Goal: Check status: Check status

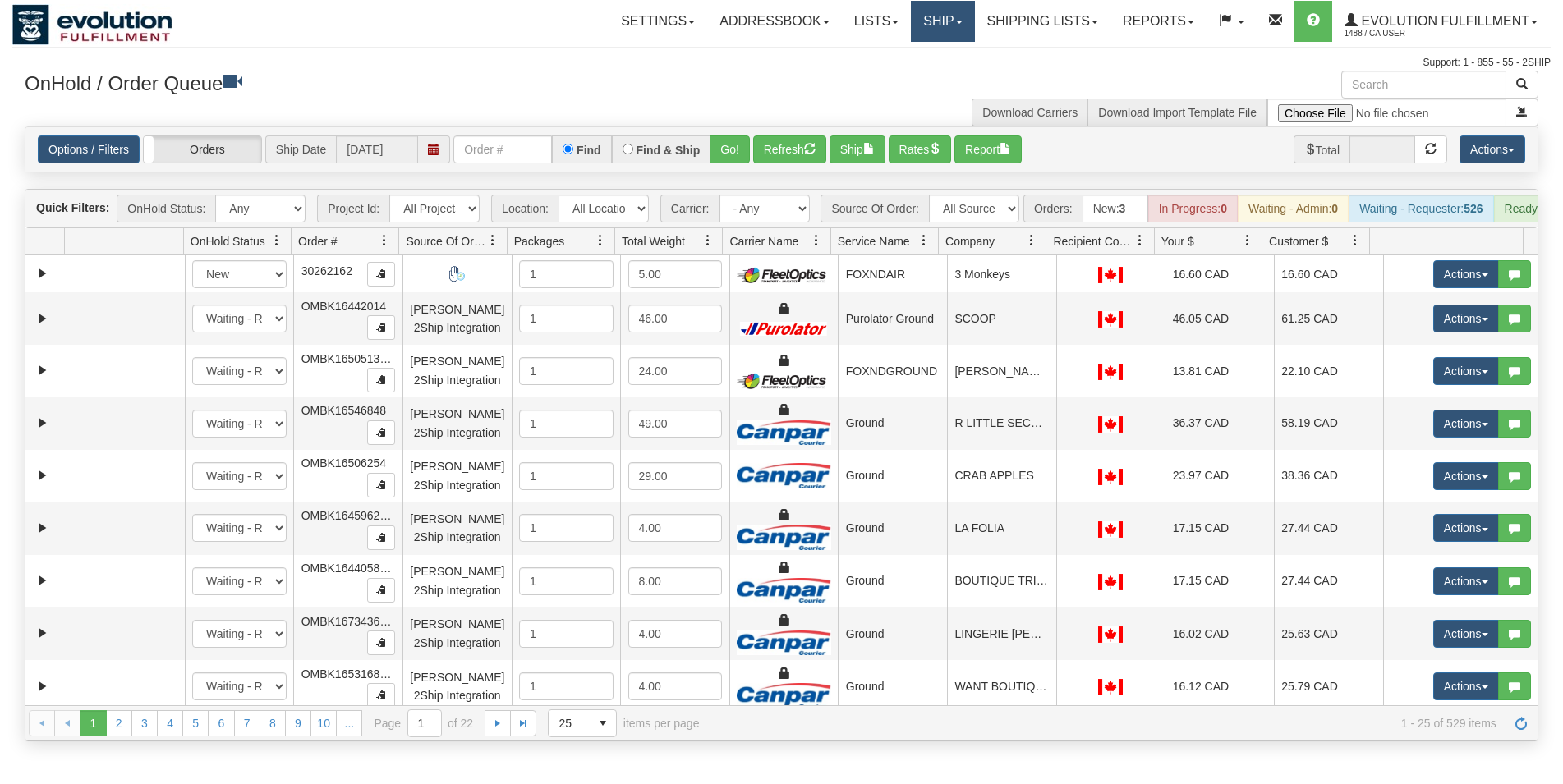
click at [911, 36] on link "Ship" at bounding box center [943, 21] width 63 height 41
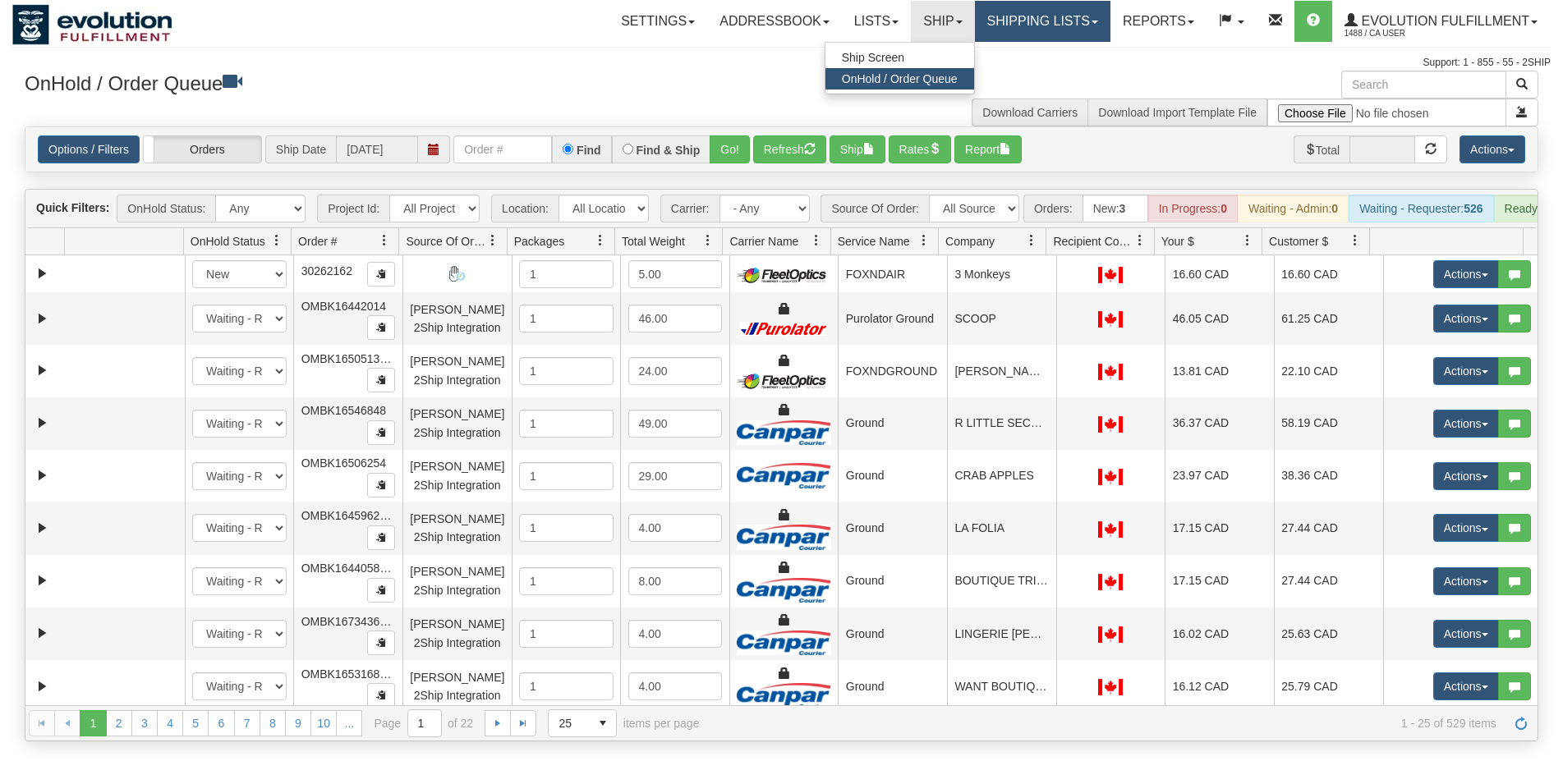
click at [1045, 17] on link "Shipping lists" at bounding box center [1043, 21] width 135 height 41
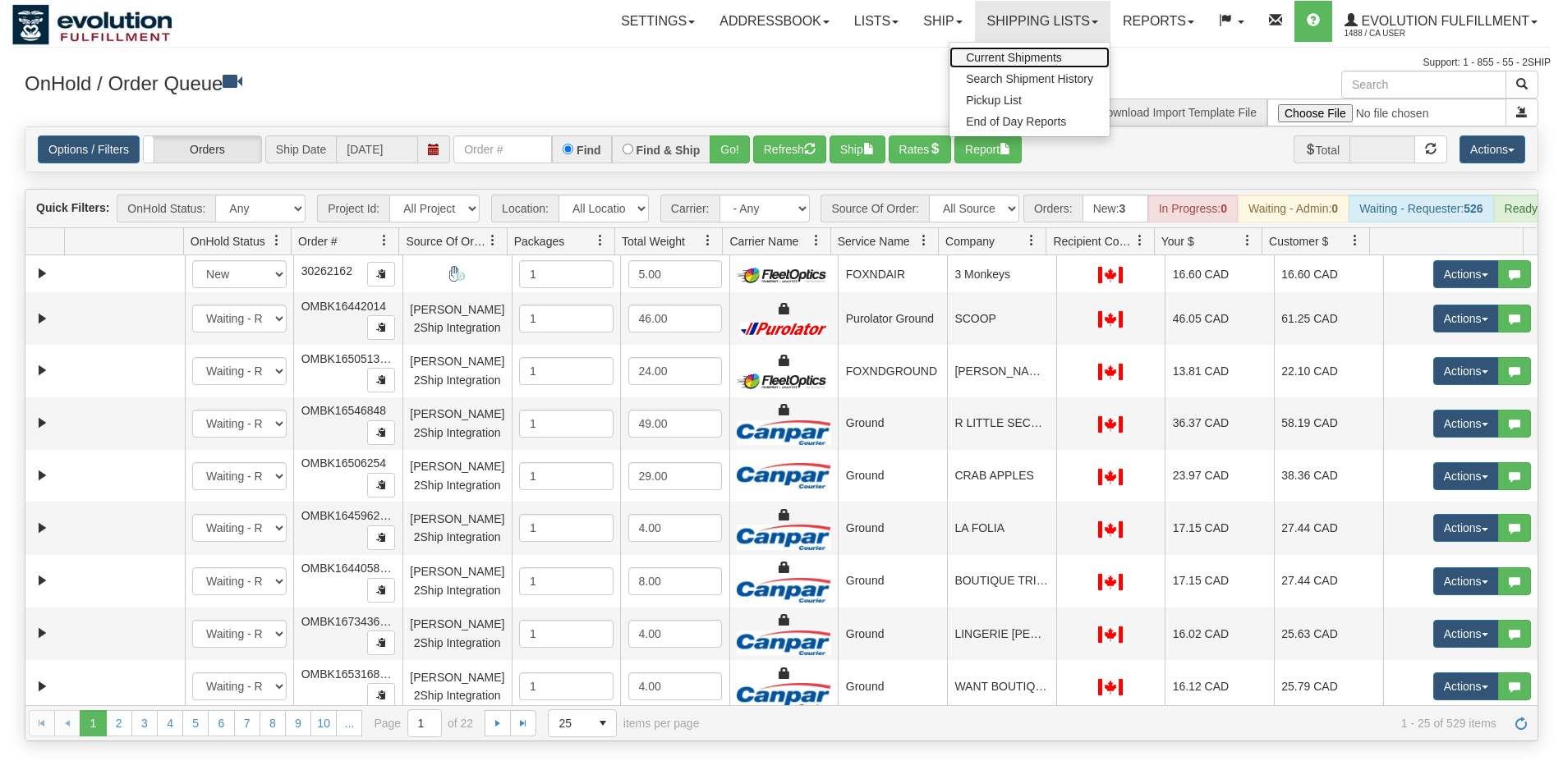
click at [1033, 61] on span "Current Shipments" at bounding box center [1014, 58] width 96 height 13
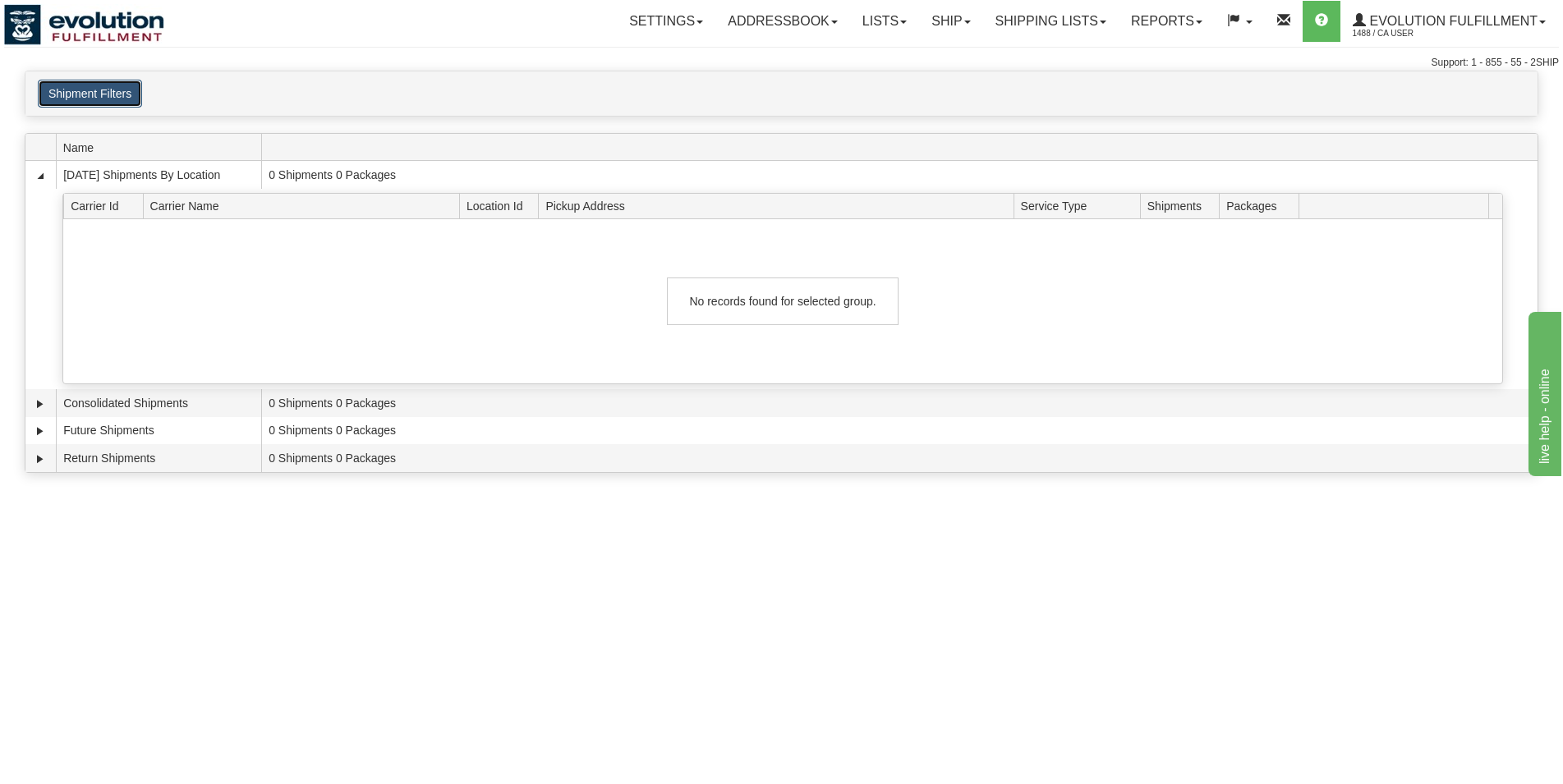
click at [116, 88] on button "Shipment Filters" at bounding box center [89, 93] width 105 height 28
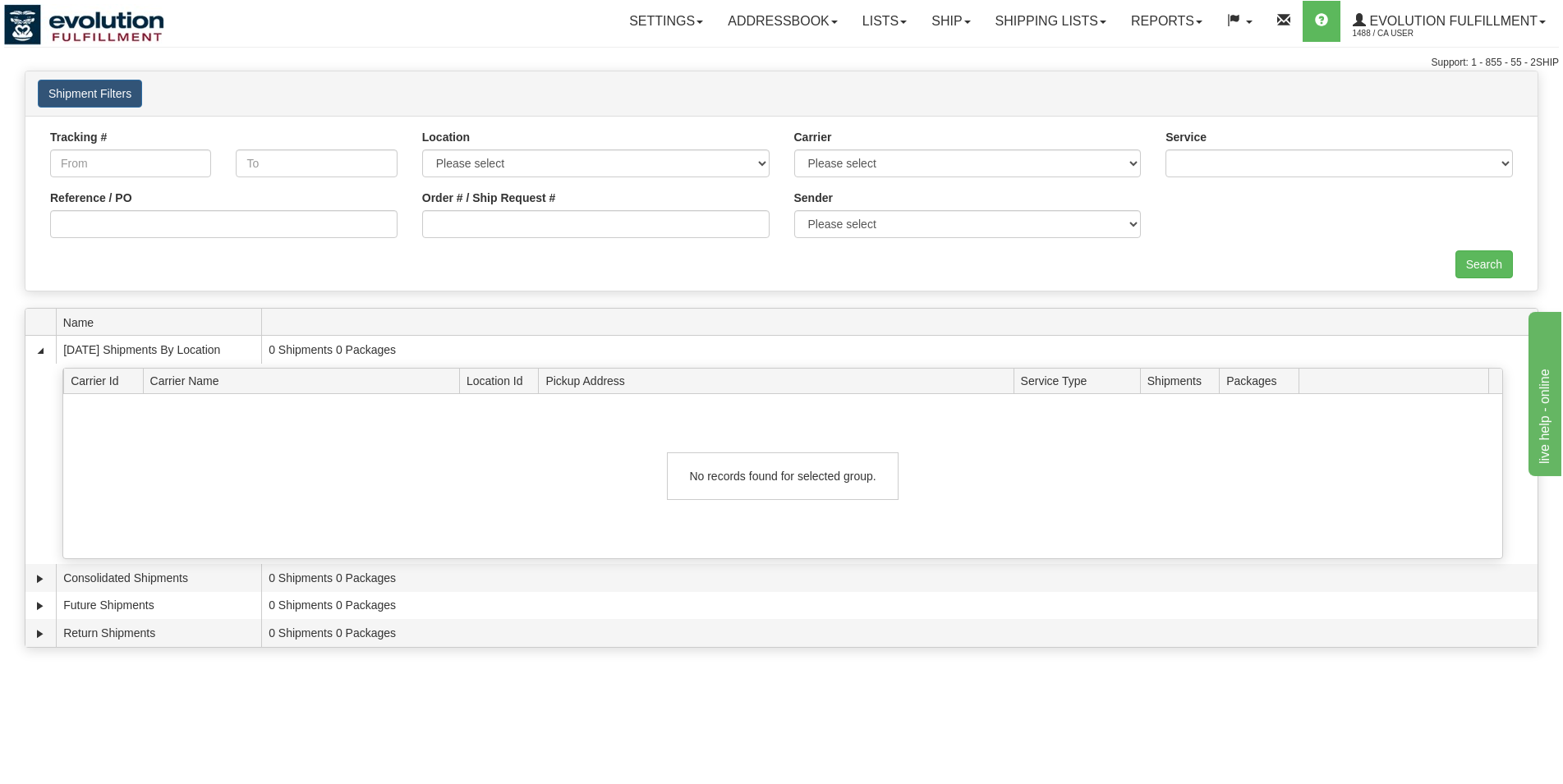
click at [674, 238] on div "Order # / Ship Request #" at bounding box center [596, 220] width 373 height 60
click at [677, 226] on input "Order # / Ship Request #" at bounding box center [596, 224] width 348 height 28
type input "52166392"
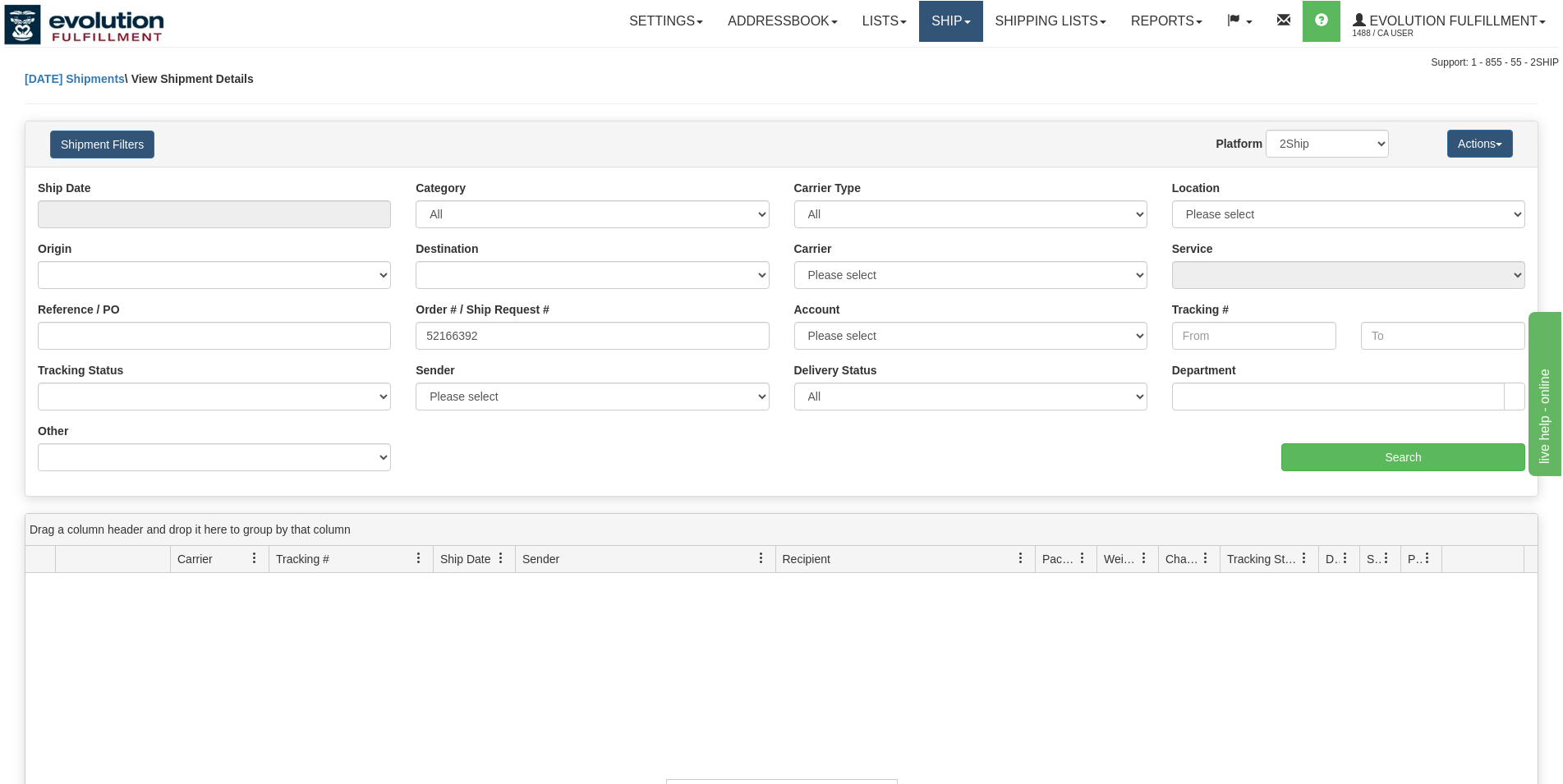
click at [964, 26] on link "Ship" at bounding box center [950, 21] width 63 height 41
click at [1026, 26] on link "Shipping lists" at bounding box center [1050, 21] width 135 height 41
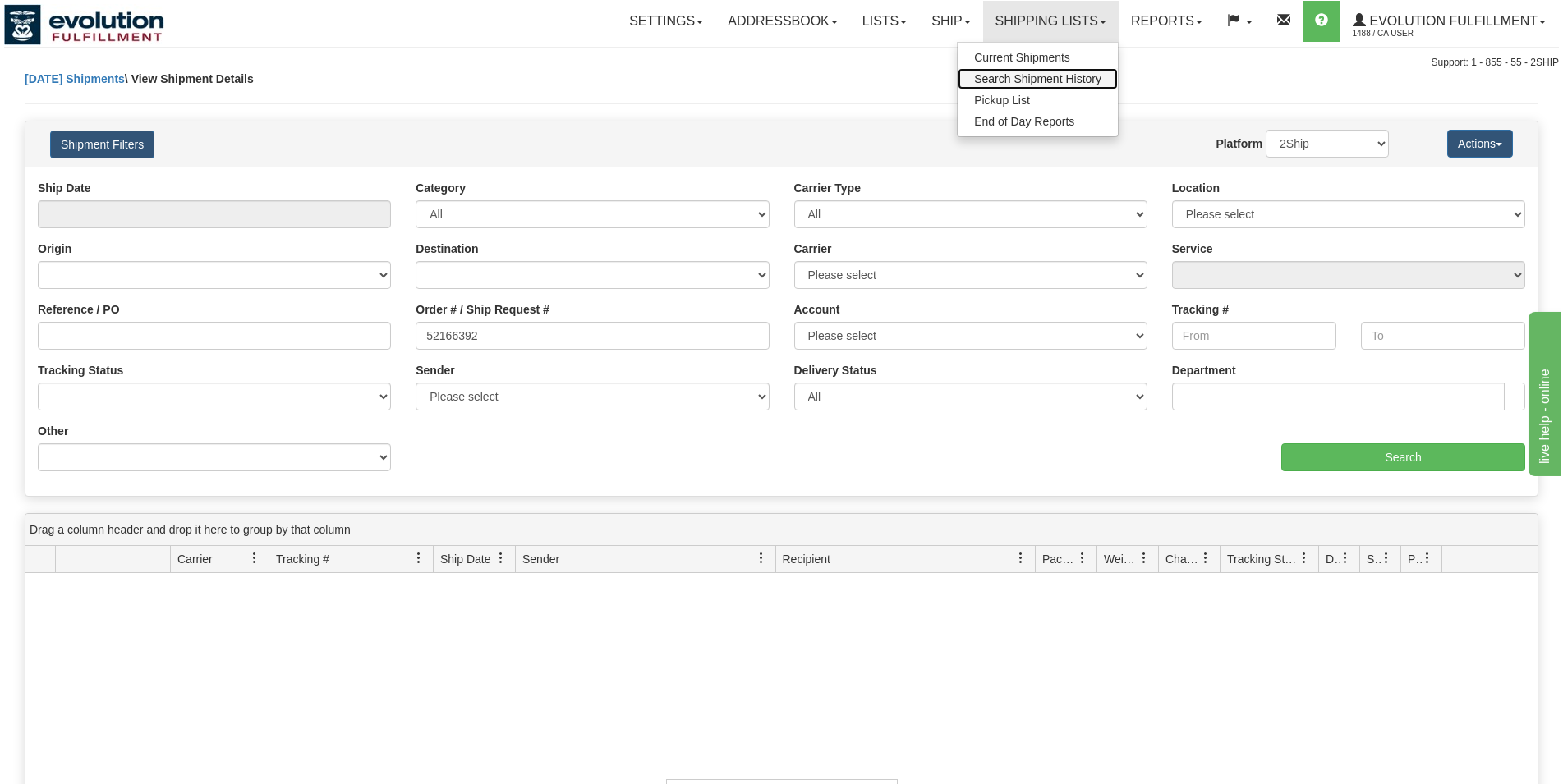
click at [1025, 76] on span "Search Shipment History" at bounding box center [1038, 79] width 128 height 13
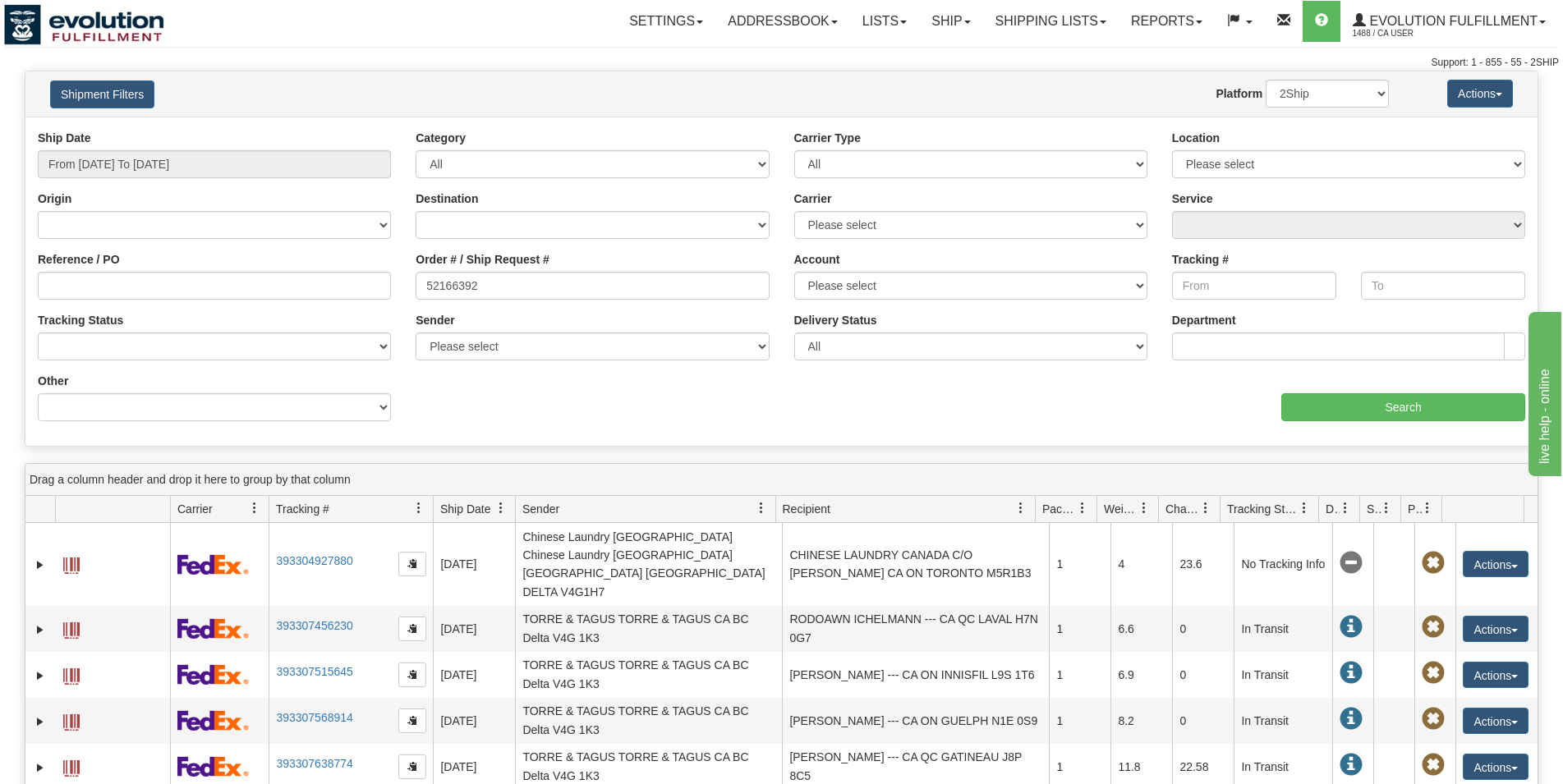
type input "52166392"
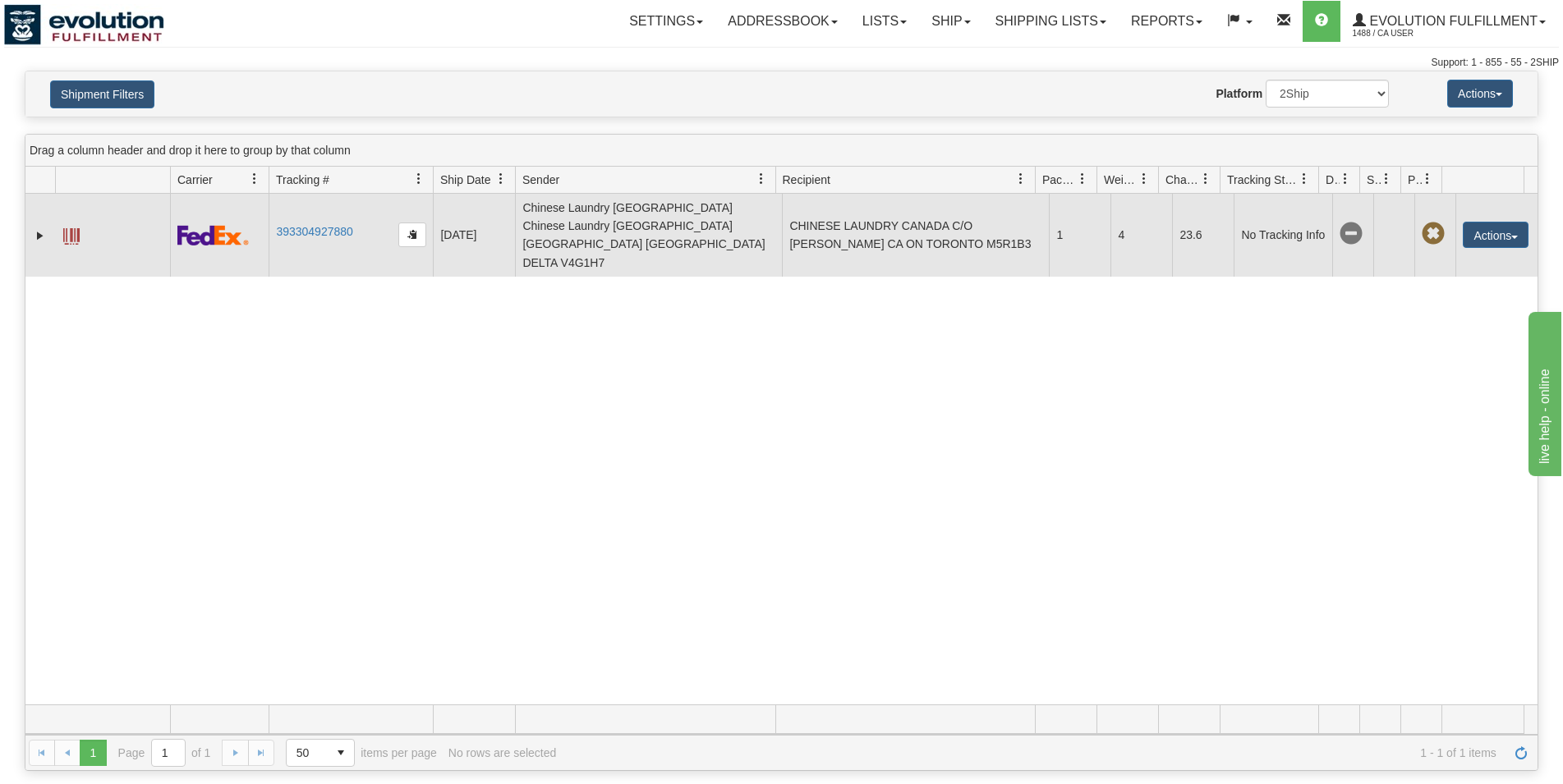
click at [74, 228] on span at bounding box center [71, 236] width 16 height 16
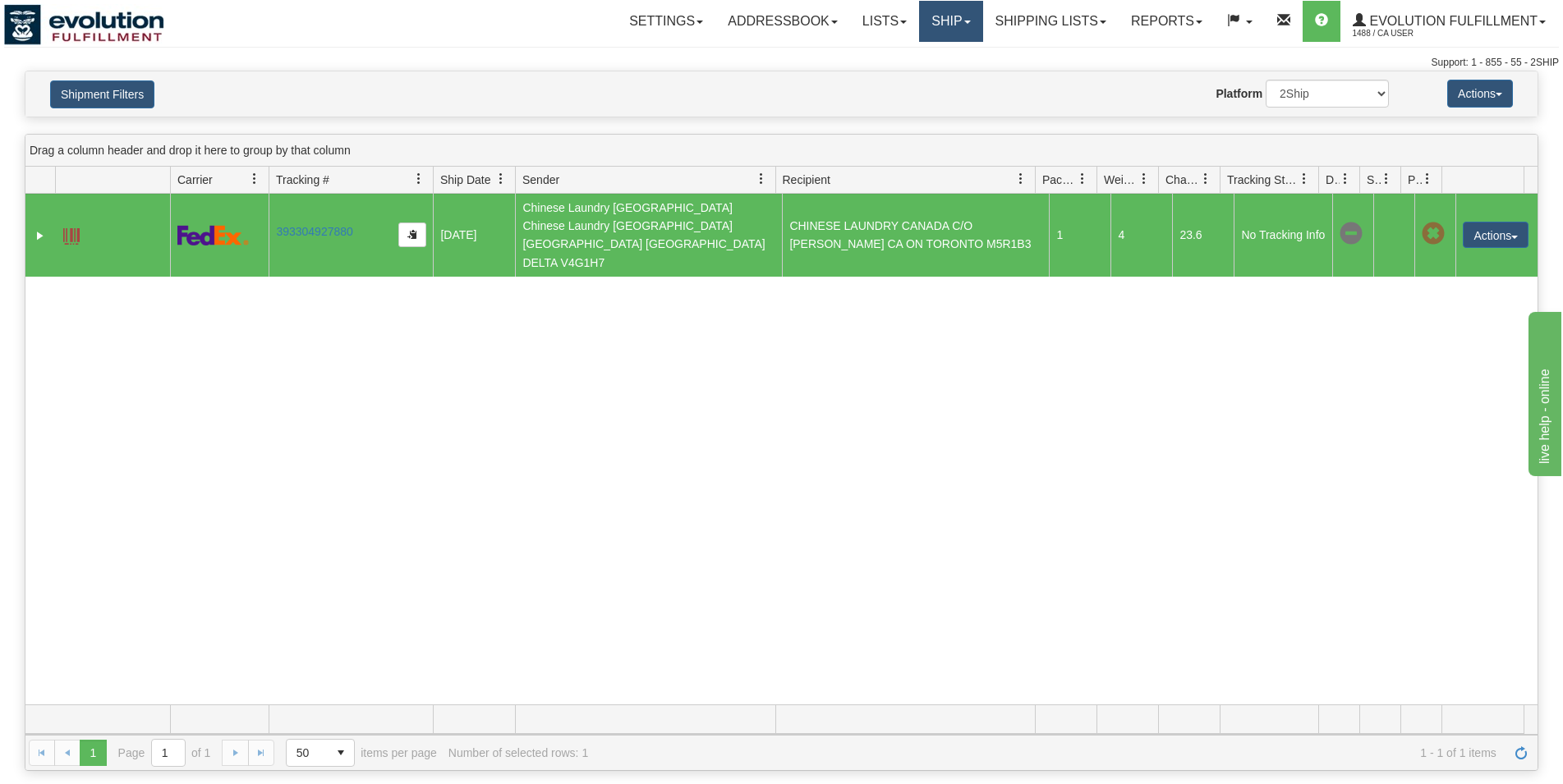
click at [953, 21] on link "Ship" at bounding box center [950, 21] width 63 height 41
click at [936, 72] on span "OnHold / Order Queue" at bounding box center [908, 79] width 116 height 13
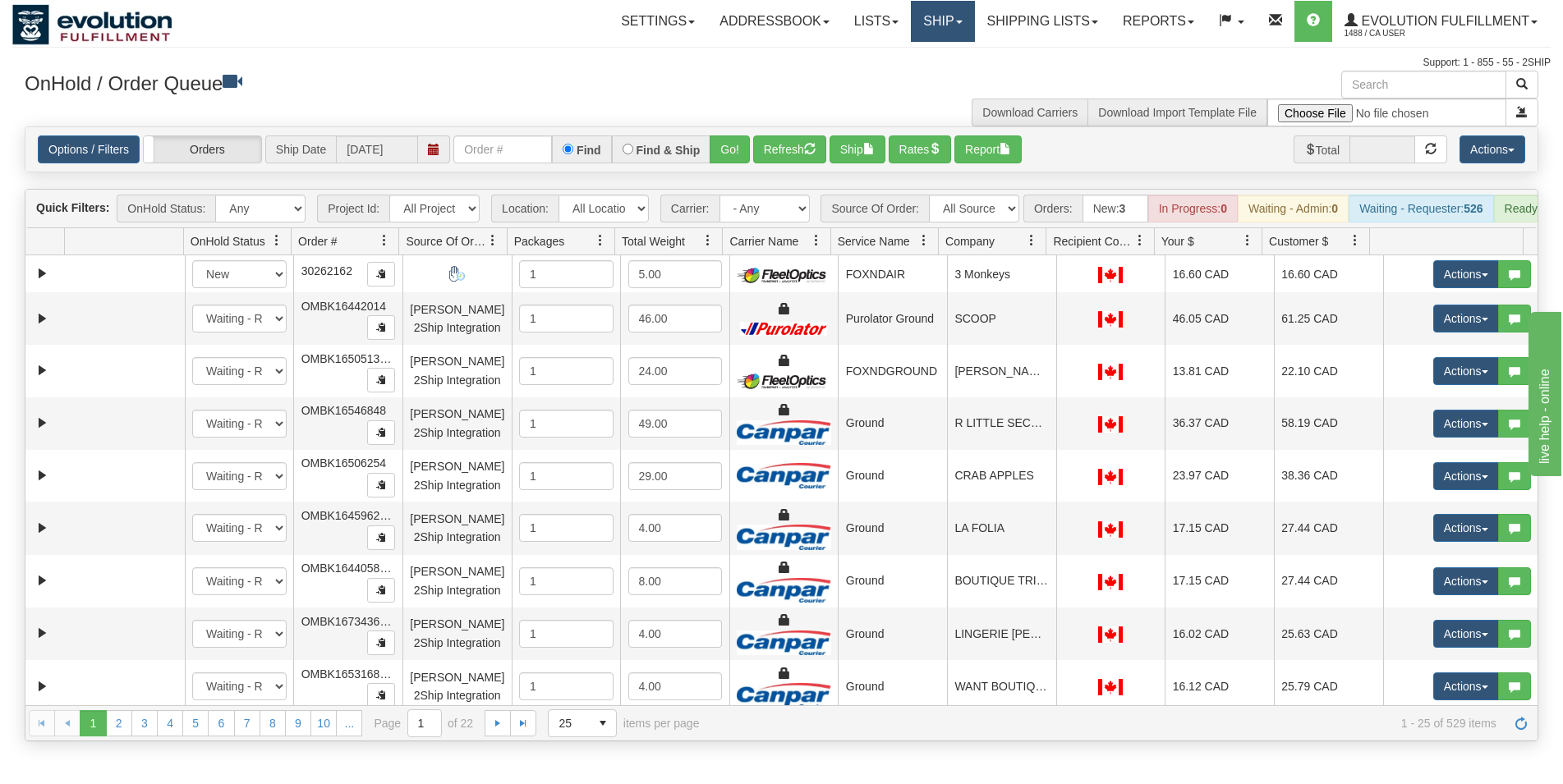
click at [953, 28] on link "Ship" at bounding box center [943, 21] width 63 height 41
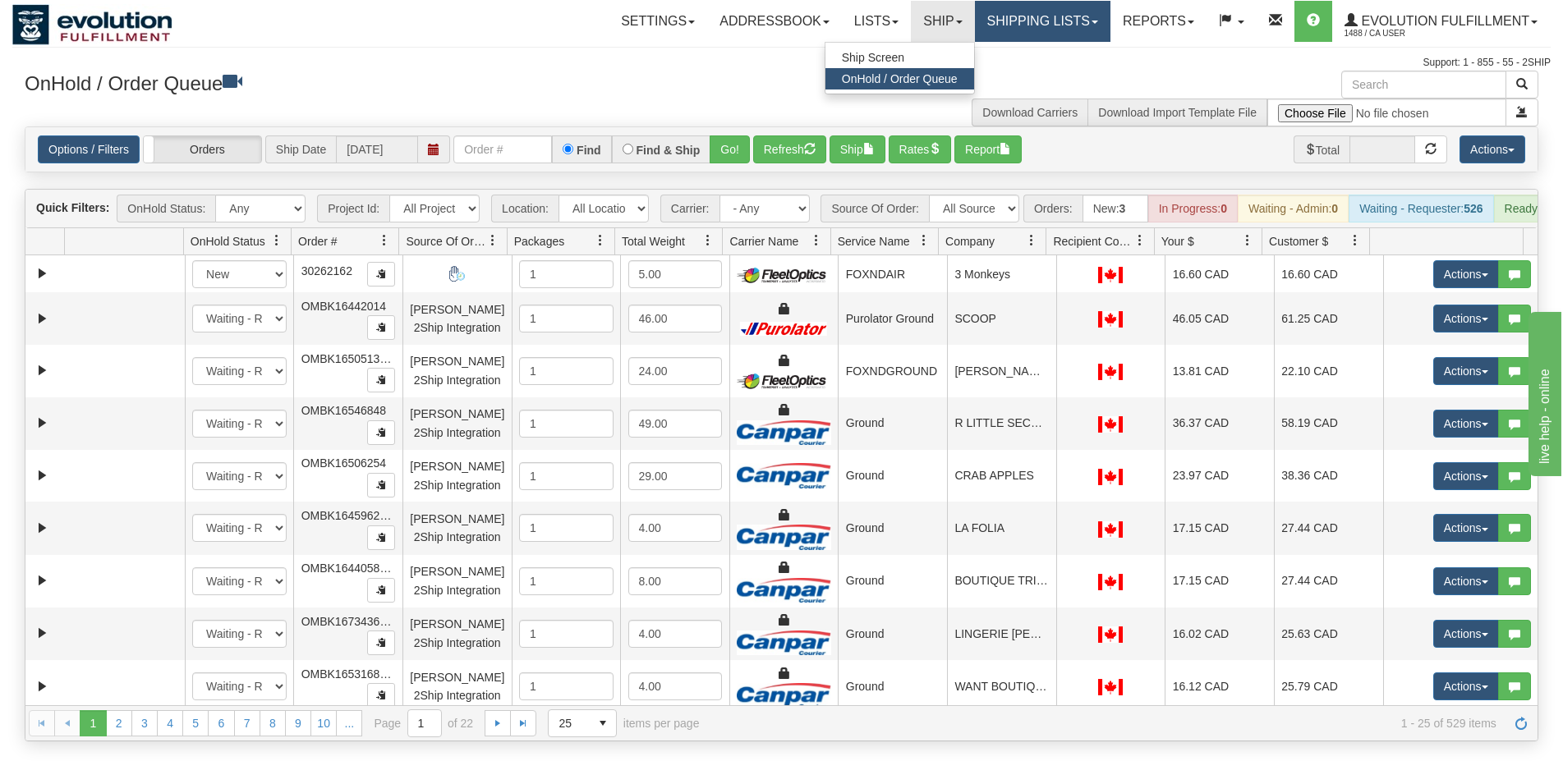
click at [1030, 20] on link "Shipping lists" at bounding box center [1043, 21] width 135 height 41
